Goal: Browse casually: Explore the website without a specific task or goal

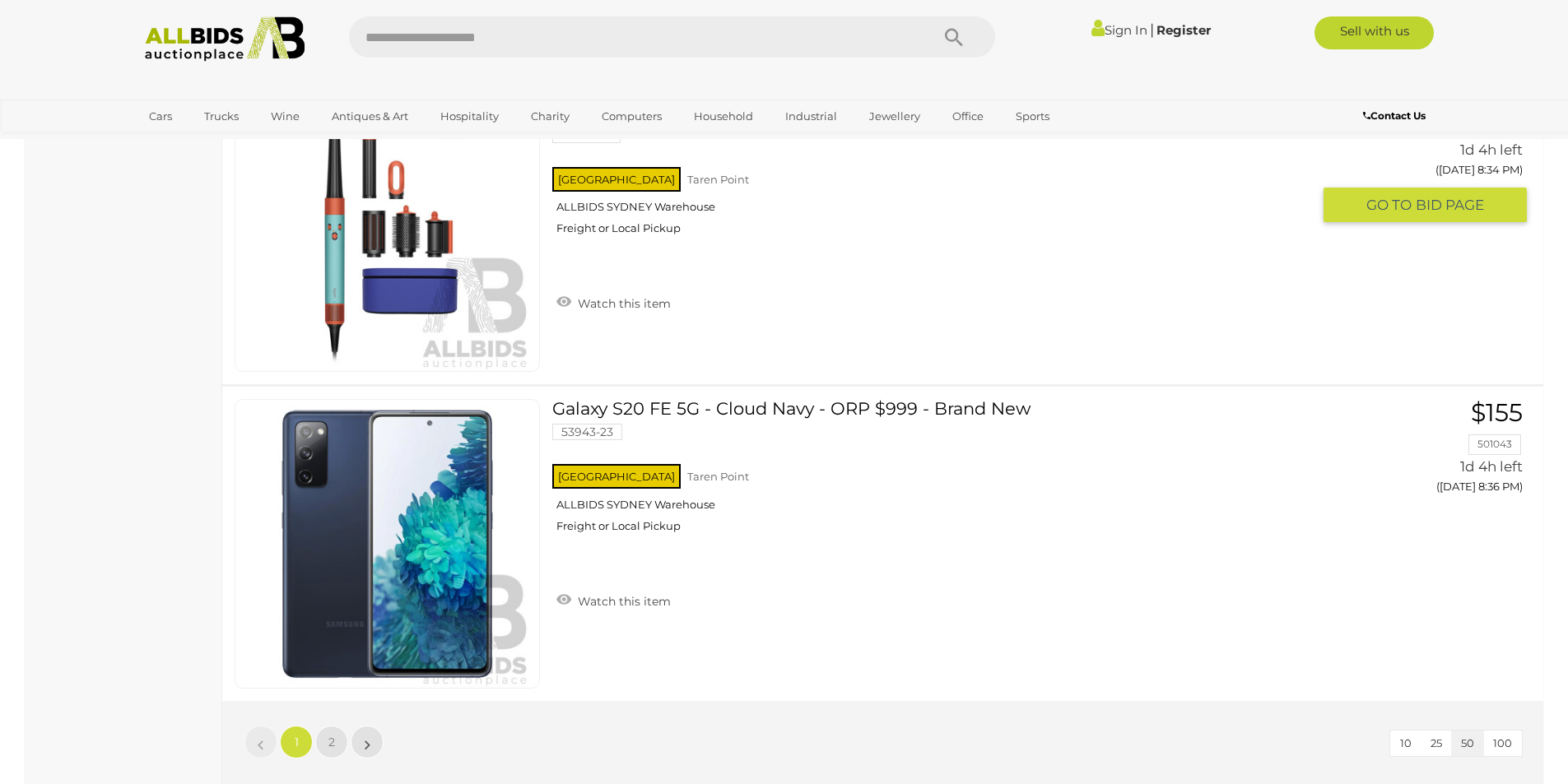
scroll to position [15215, 0]
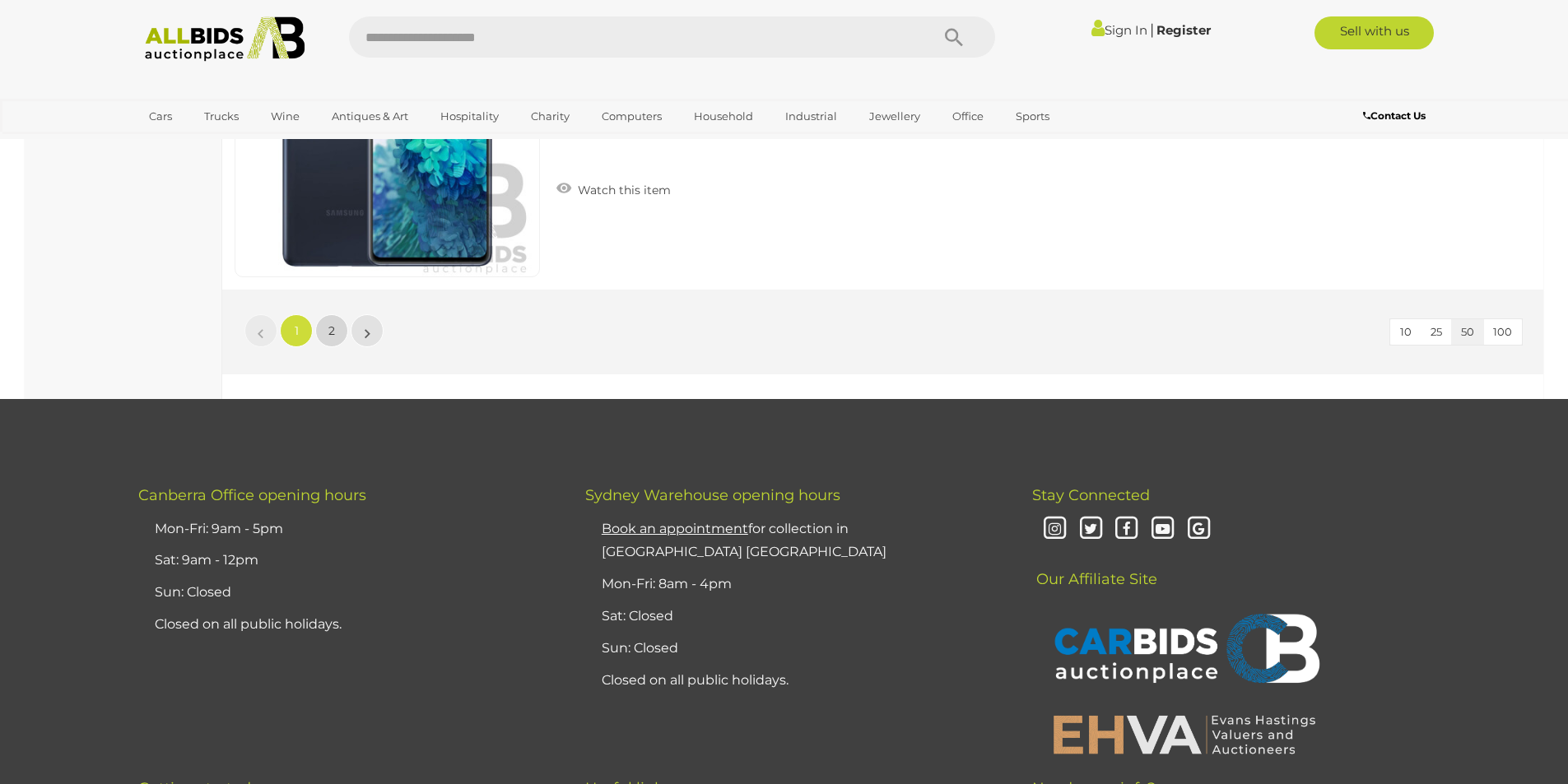
click at [334, 330] on span "2" at bounding box center [332, 330] width 7 height 15
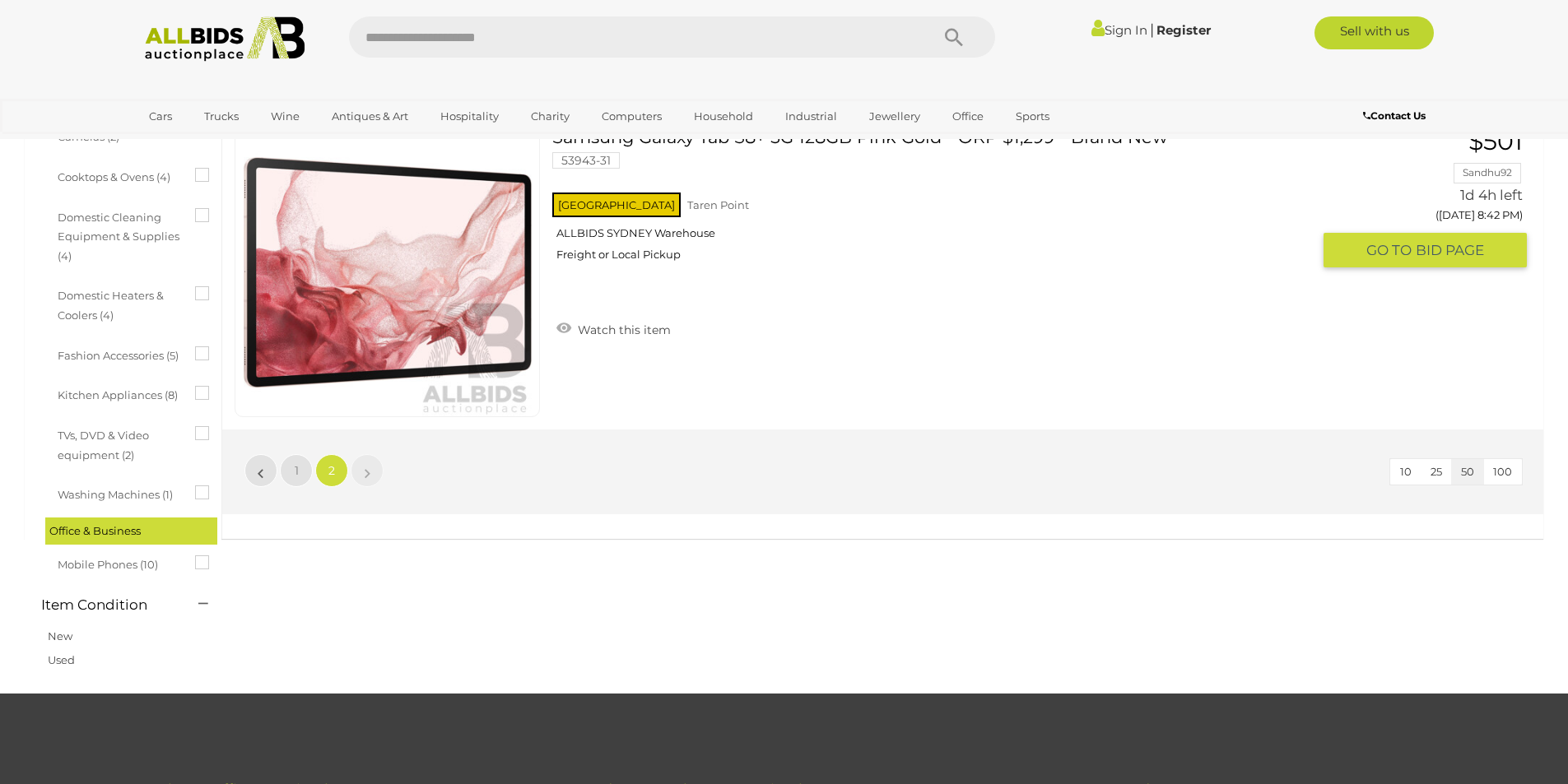
scroll to position [880, 0]
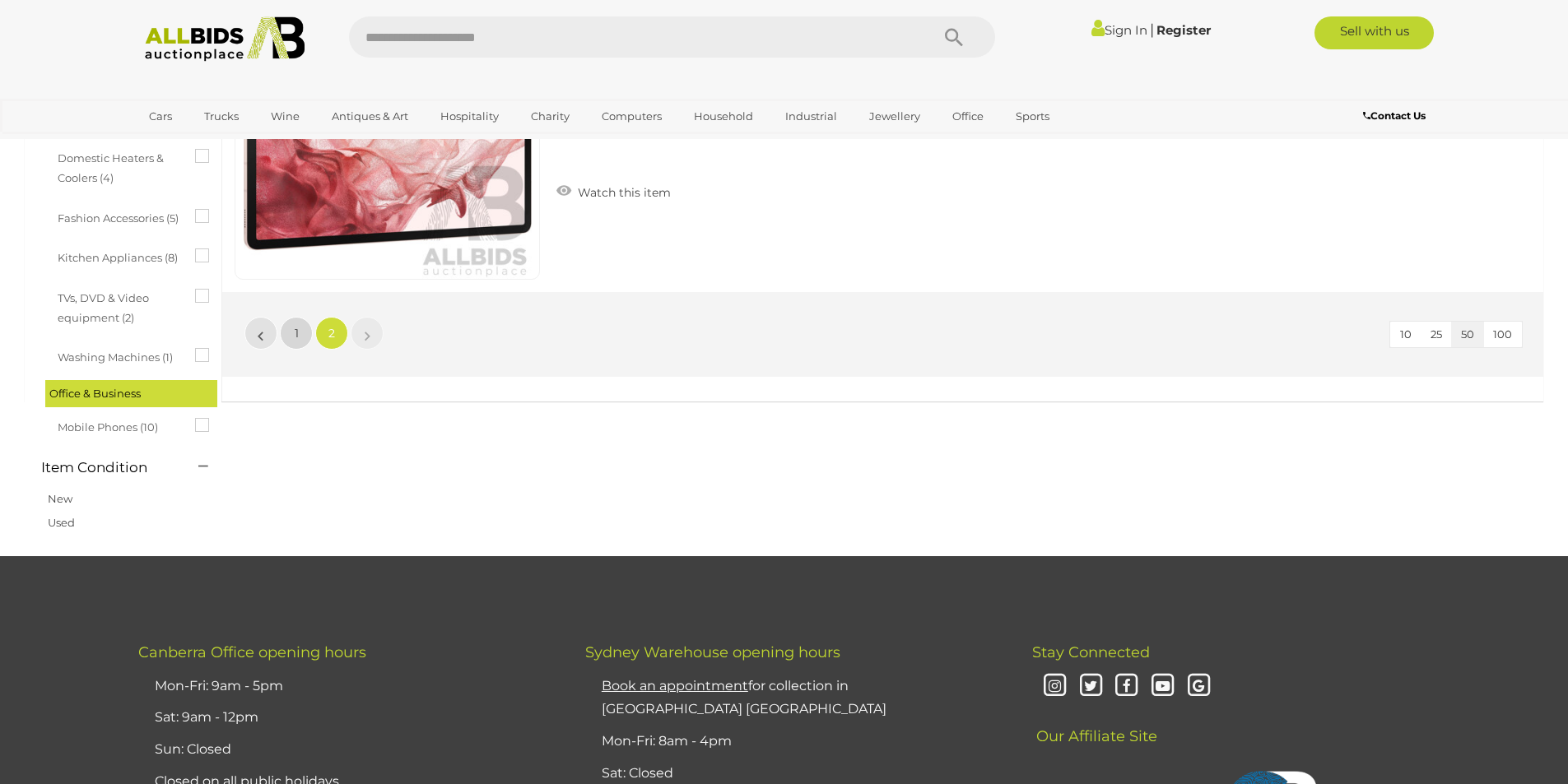
click at [287, 335] on link "1" at bounding box center [297, 333] width 33 height 33
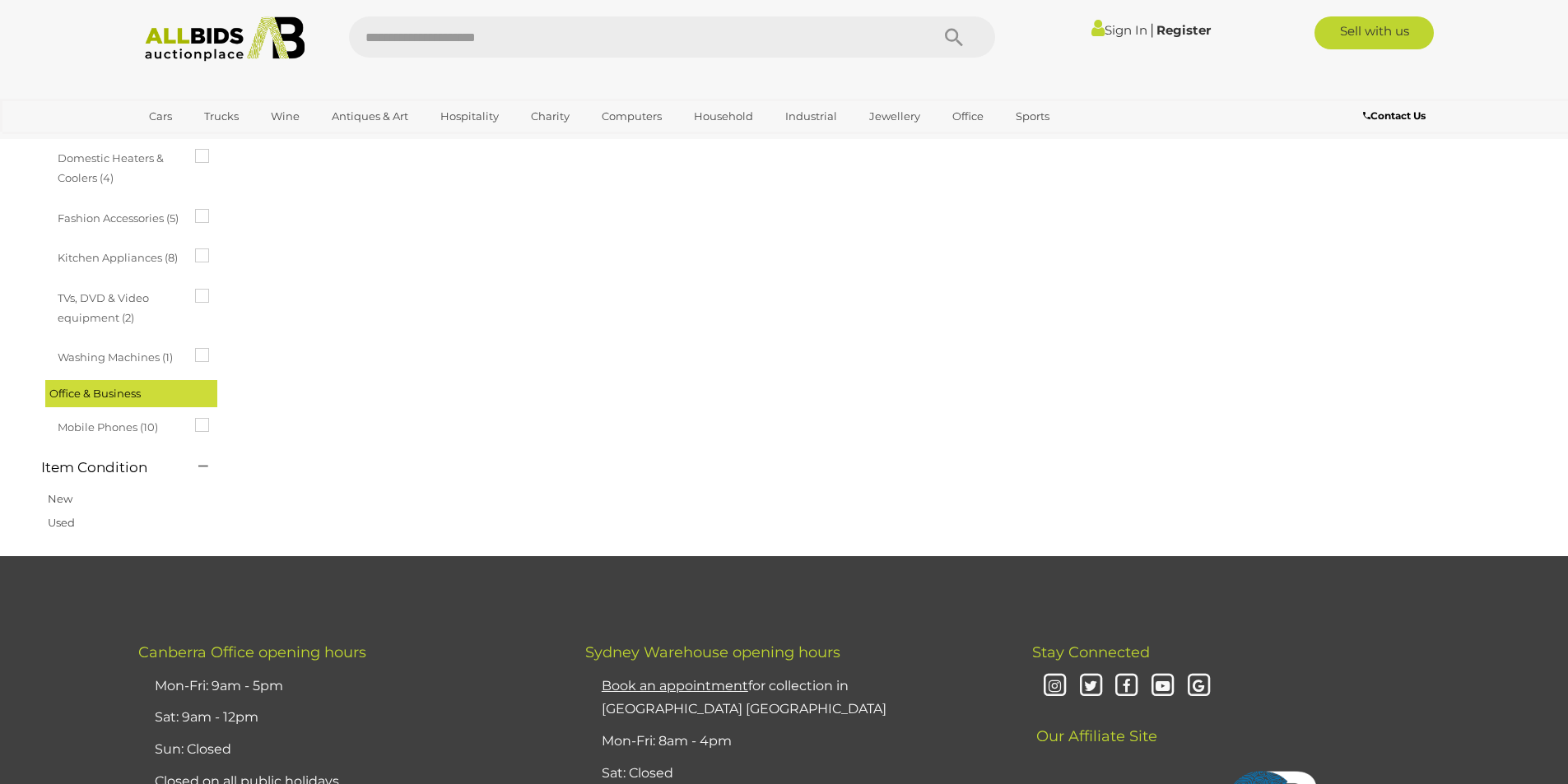
scroll to position [57, 0]
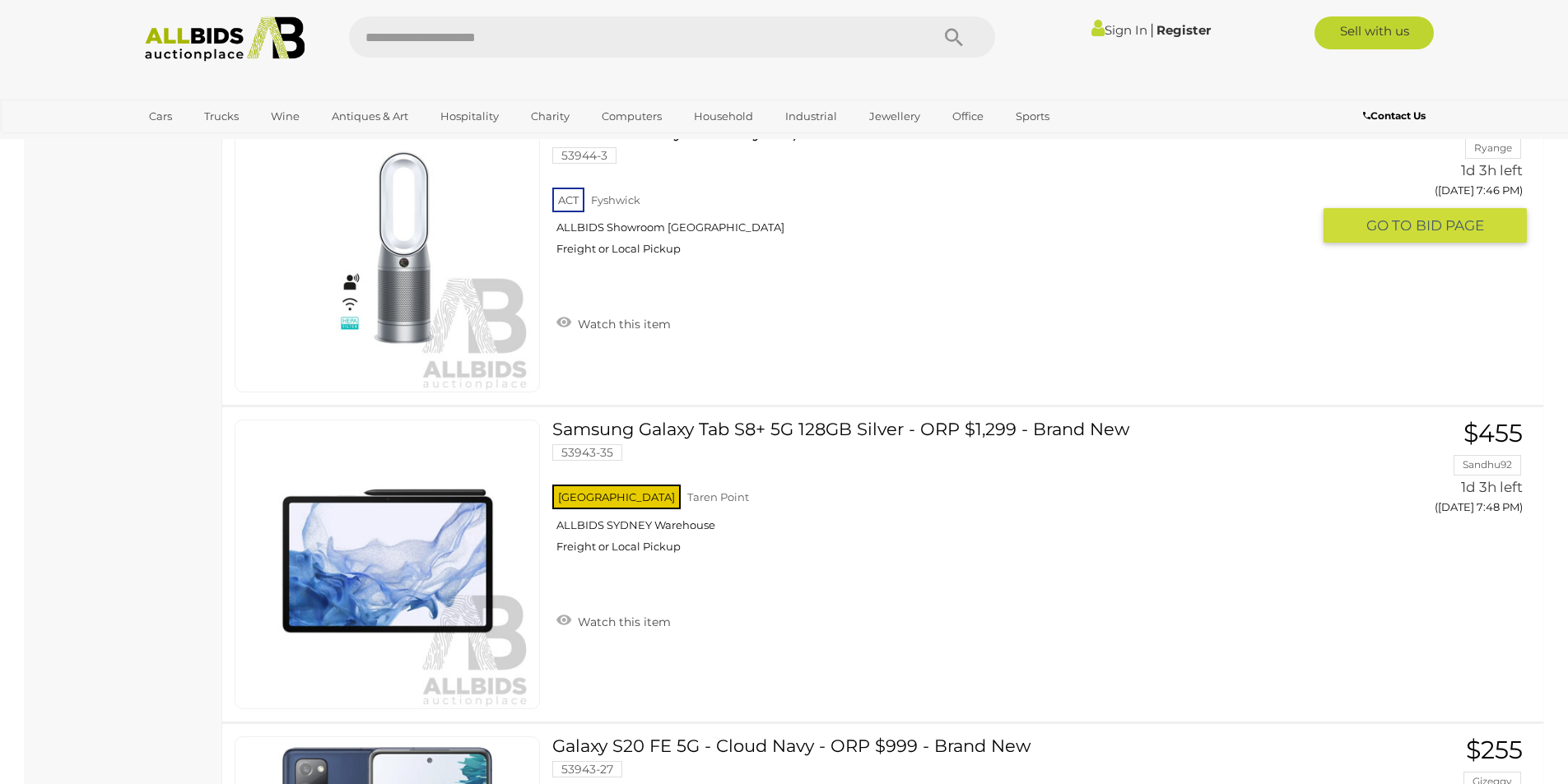
scroll to position [7595, 0]
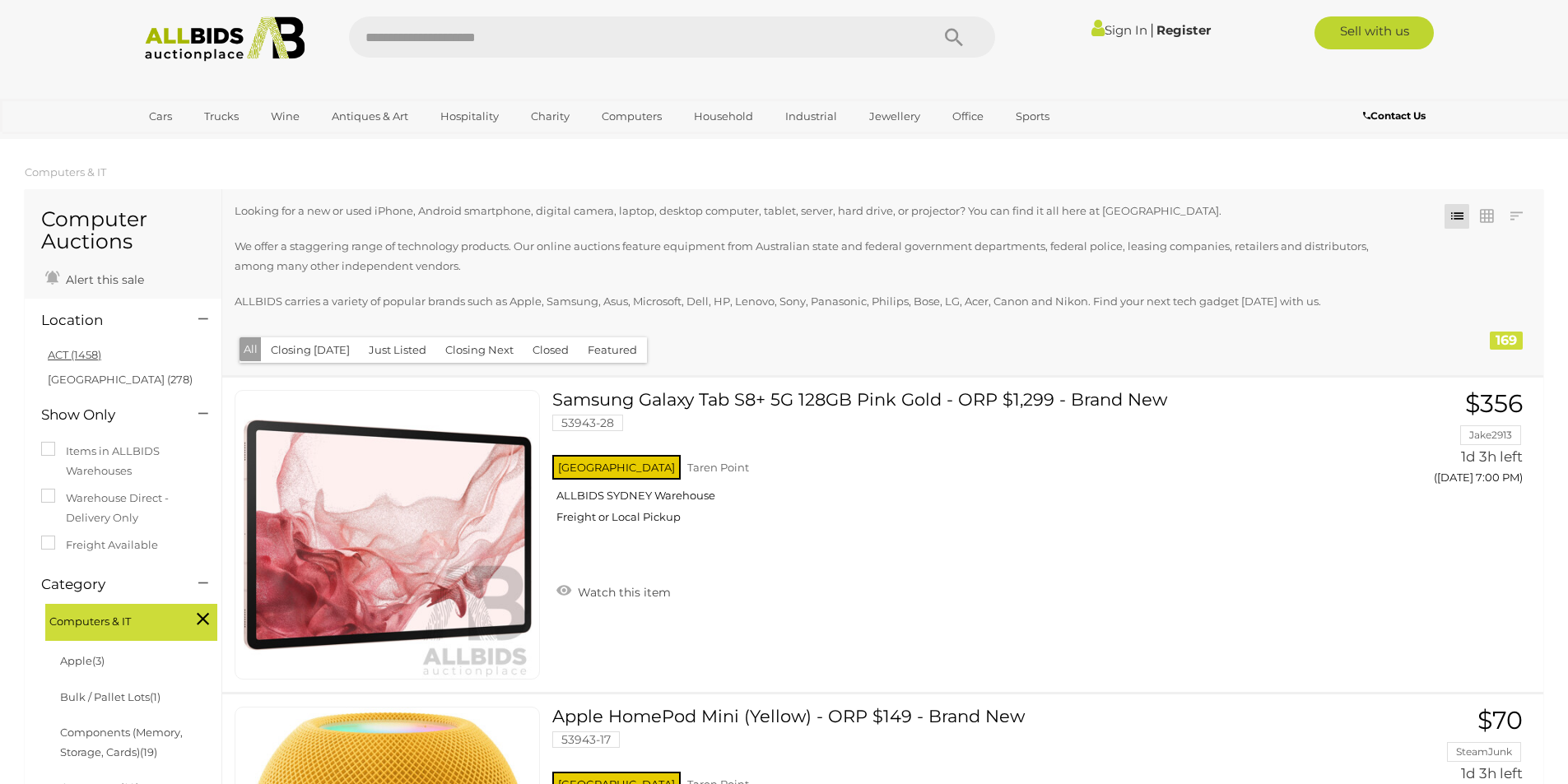
click at [78, 350] on link "ACT (1458)" at bounding box center [74, 354] width 54 height 13
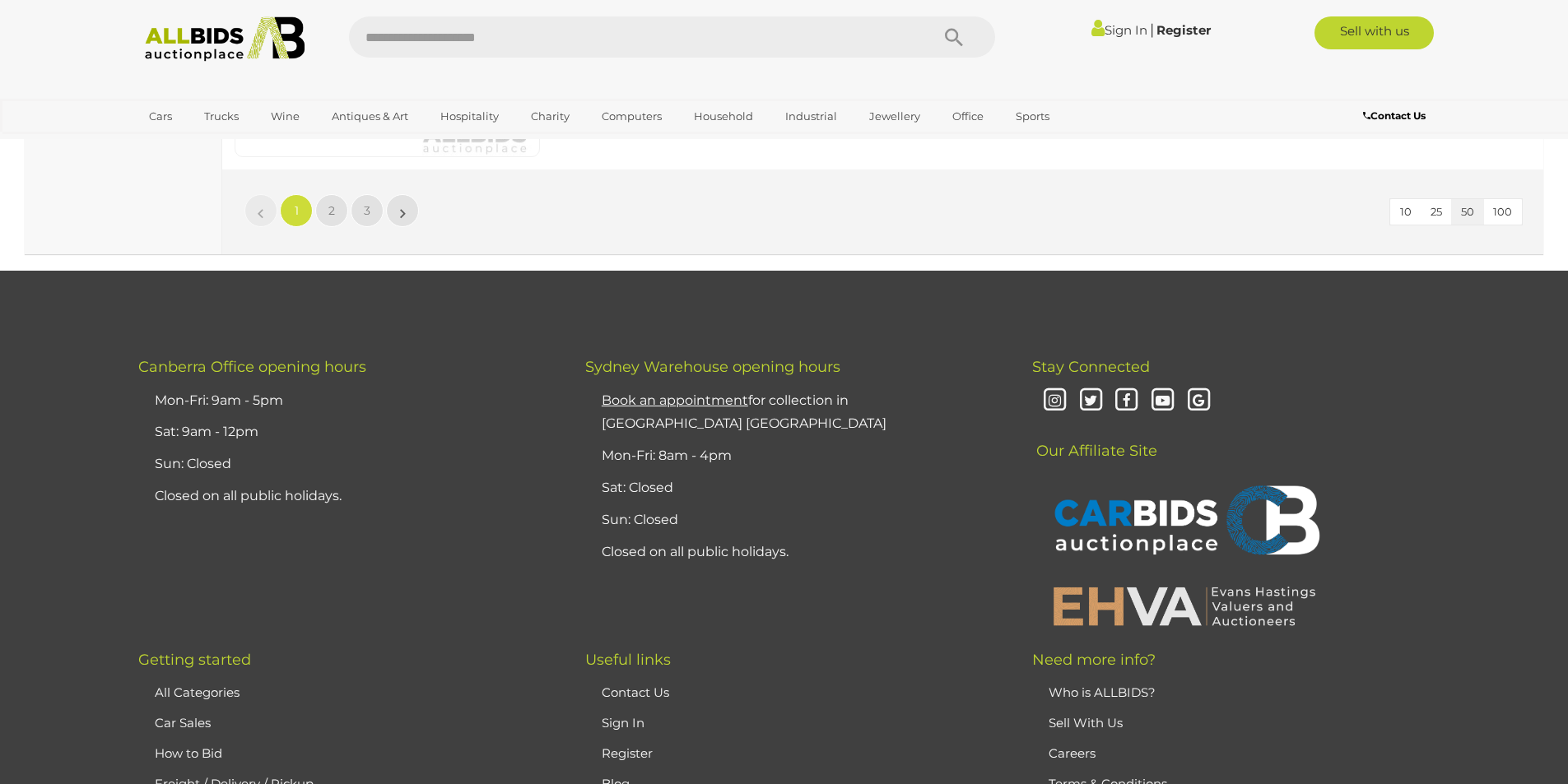
scroll to position [15626, 0]
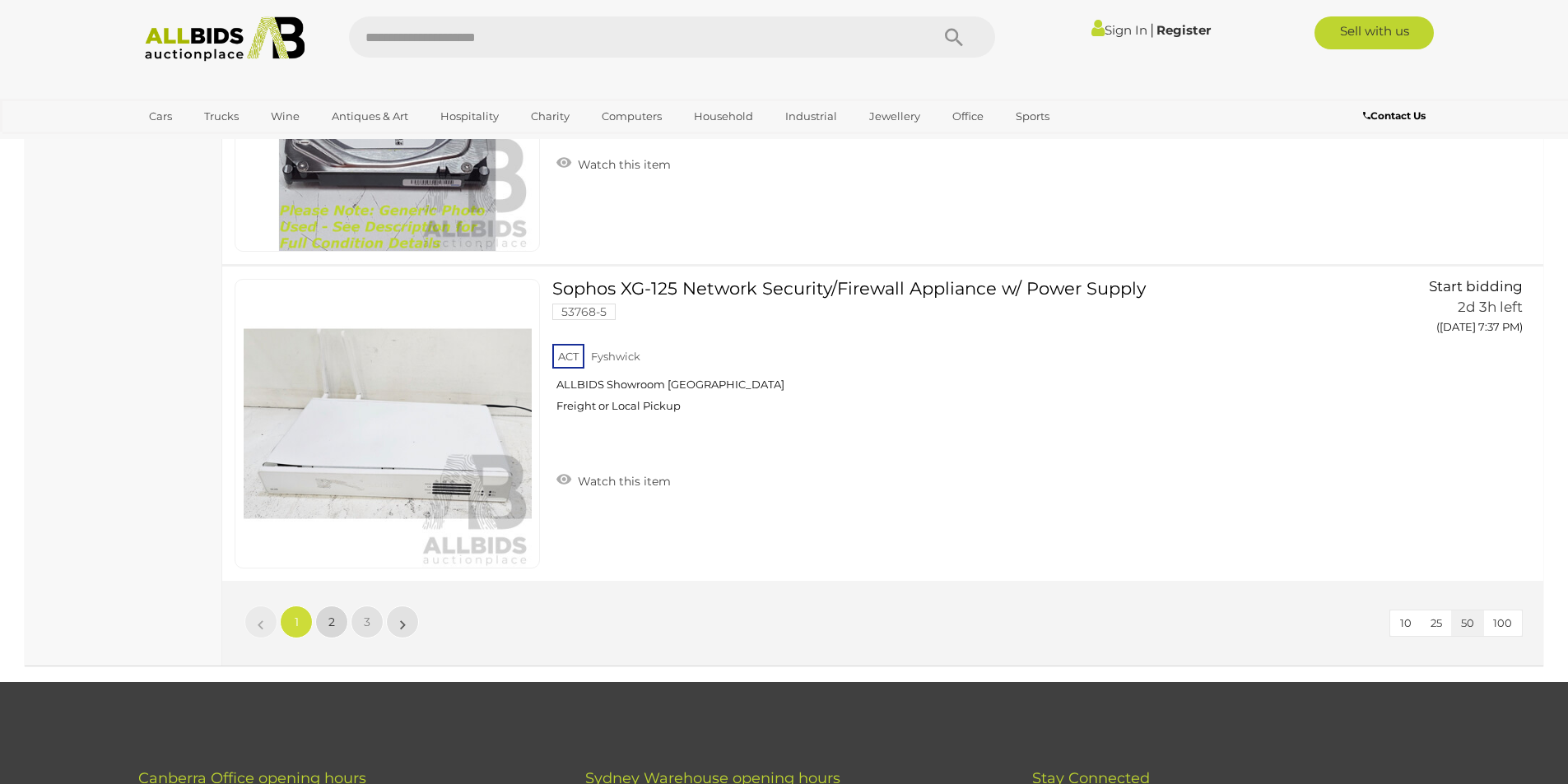
click at [330, 620] on span "2" at bounding box center [332, 621] width 7 height 15
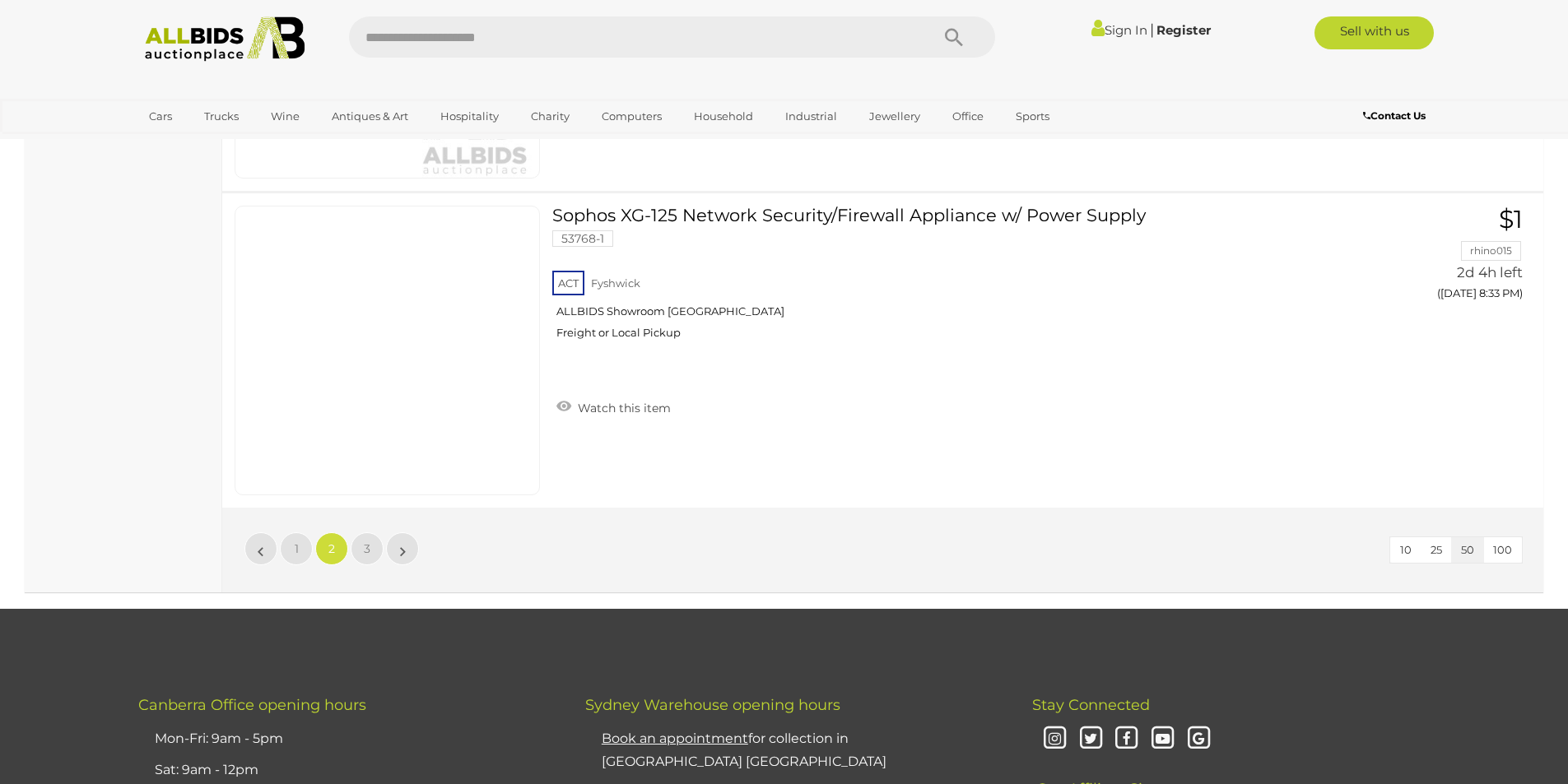
scroll to position [15837, 0]
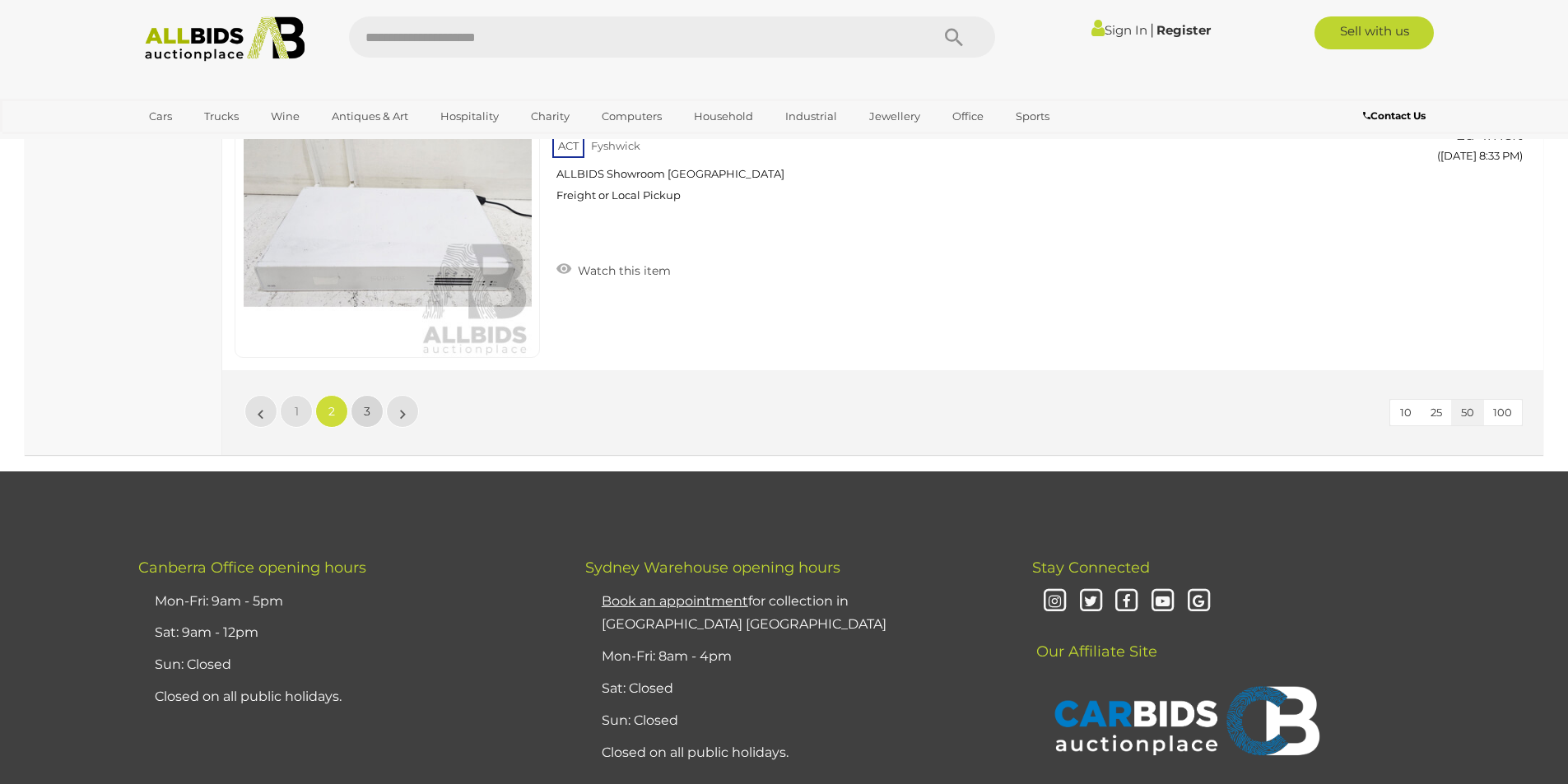
drag, startPoint x: 779, startPoint y: 526, endPoint x: 360, endPoint y: 402, distance: 437.0
click at [360, 402] on link "3" at bounding box center [367, 412] width 33 height 33
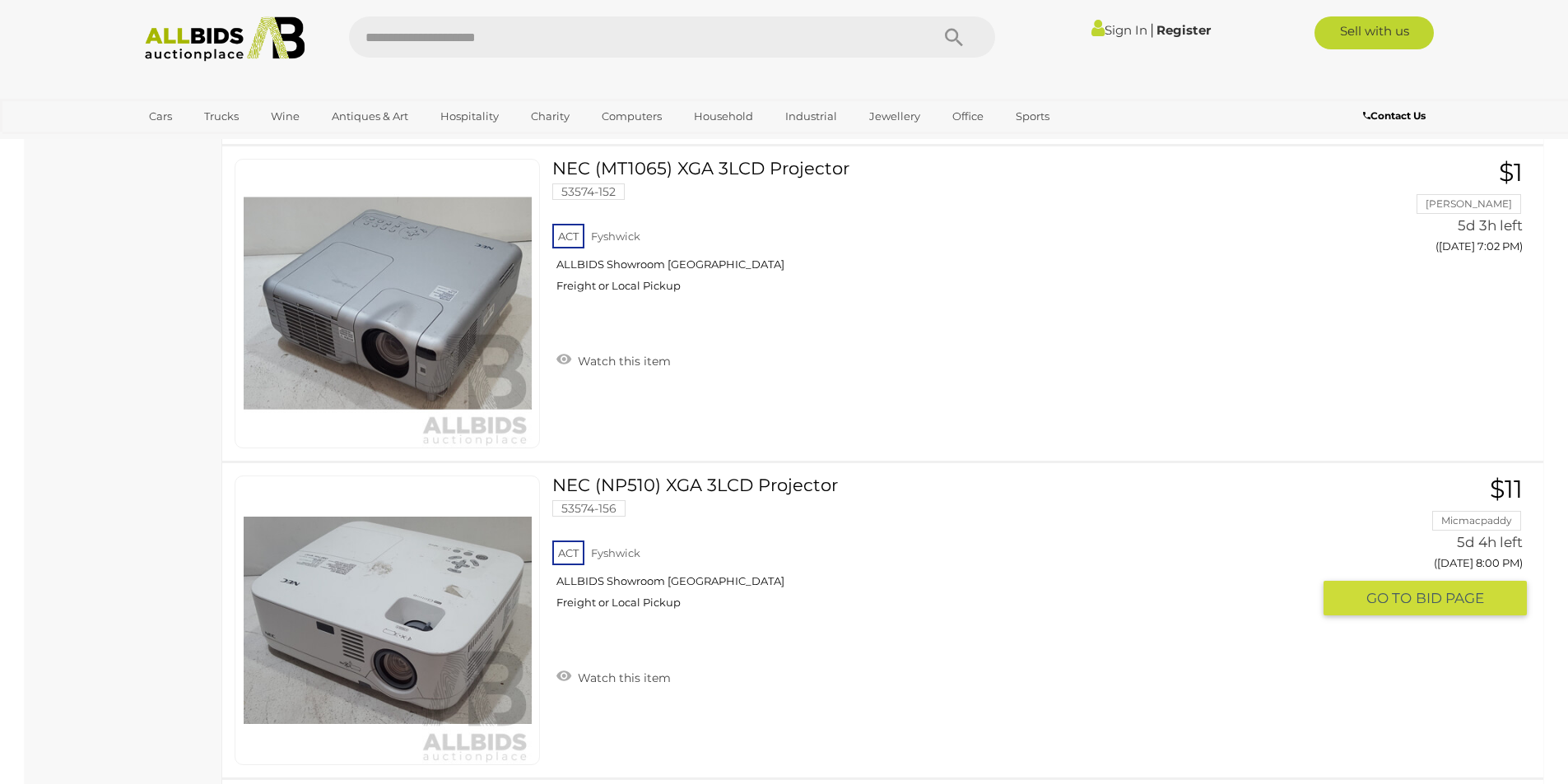
scroll to position [11999, 0]
